Goal: Task Accomplishment & Management: Manage account settings

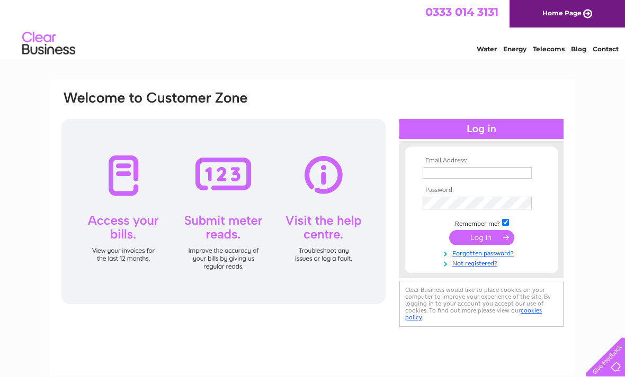
click at [483, 173] on input "text" at bounding box center [476, 173] width 109 height 12
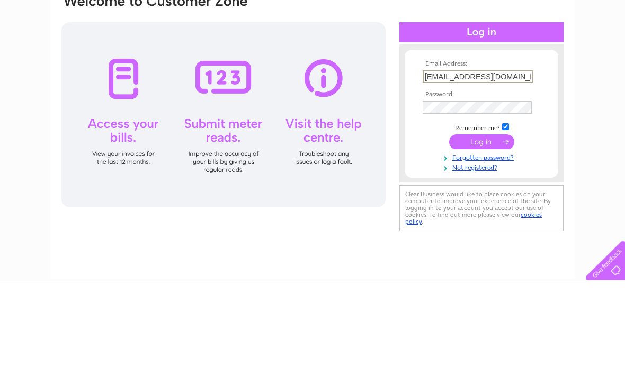
type input "ayrevilla@gmail.com"
click at [484, 231] on input "submit" at bounding box center [481, 238] width 65 height 15
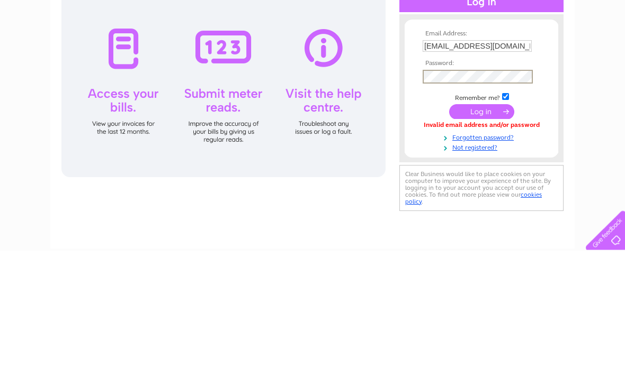
click at [472, 231] on input "submit" at bounding box center [481, 238] width 65 height 15
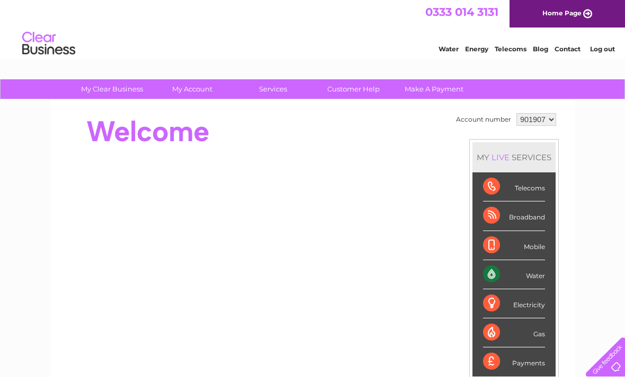
click at [563, 119] on div "Account number 901907 901909 MY LIVE SERVICES Telecoms Broadband Mobile Water E…" at bounding box center [508, 297] width 111 height 372
click at [550, 125] on select "901907 901909" at bounding box center [536, 119] width 40 height 13
select select "901909"
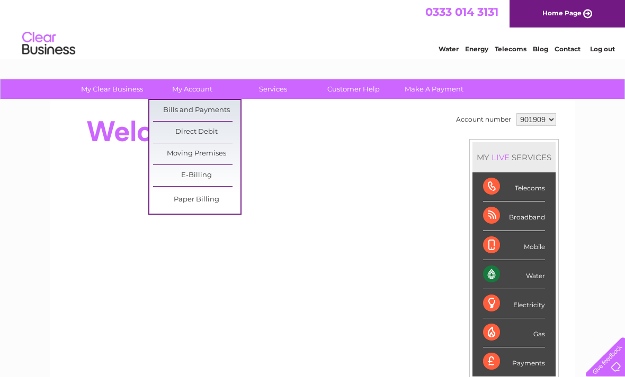
click at [206, 111] on link "Bills and Payments" at bounding box center [196, 110] width 87 height 21
click at [204, 111] on link "Bills and Payments" at bounding box center [196, 110] width 87 height 21
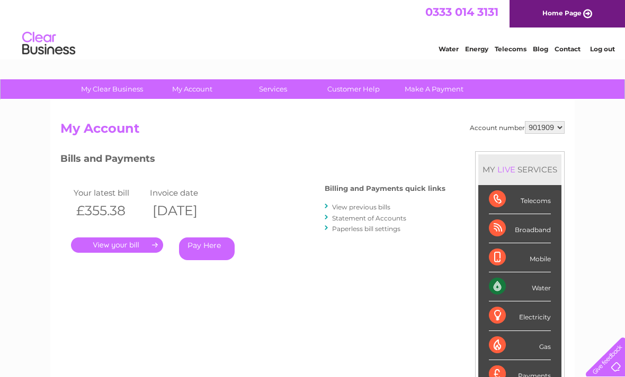
click at [103, 246] on link "." at bounding box center [117, 245] width 92 height 15
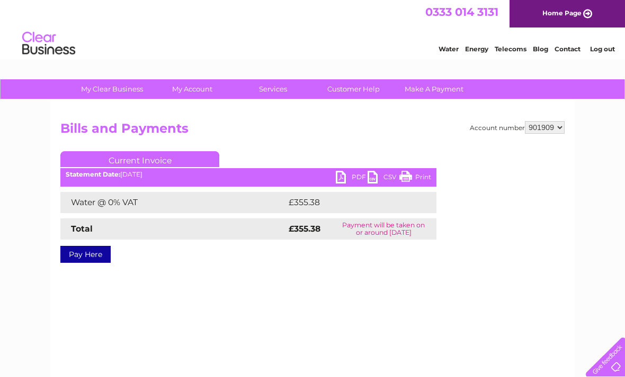
click at [343, 179] on link "PDF" at bounding box center [352, 178] width 32 height 15
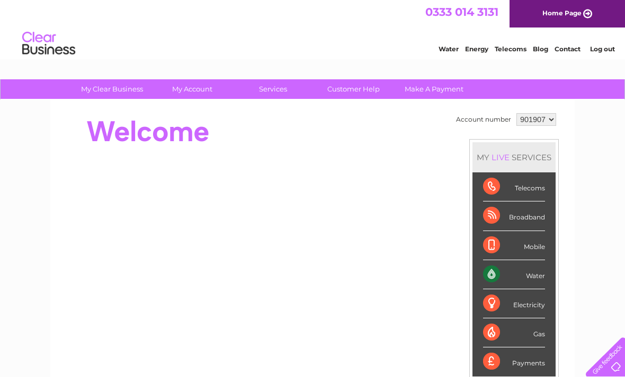
click at [604, 50] on link "Log out" at bounding box center [602, 49] width 25 height 8
